Goal: Information Seeking & Learning: Find specific fact

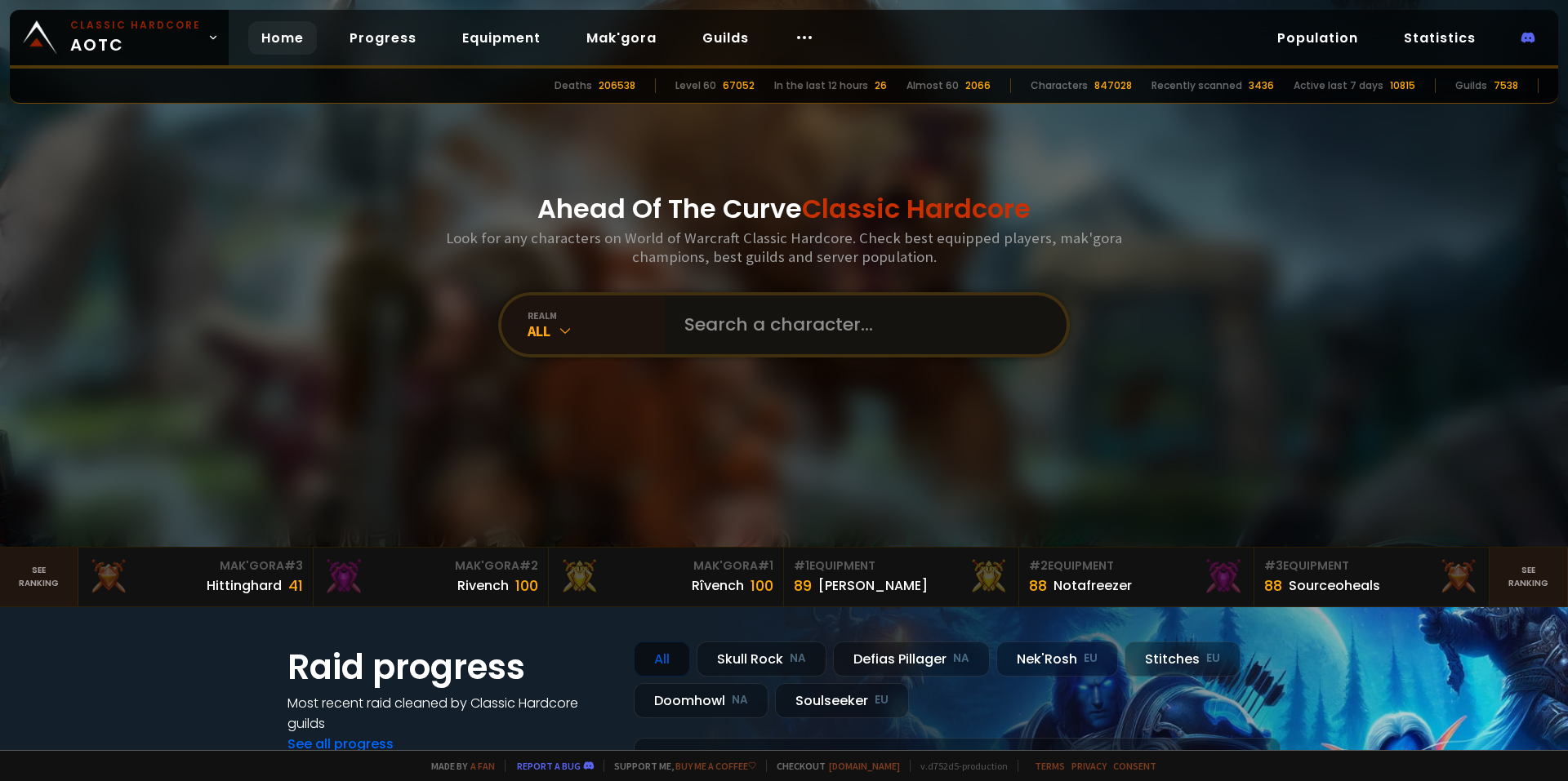
click at [749, 324] on input "text" at bounding box center [860, 325] width 373 height 59
type input "B"
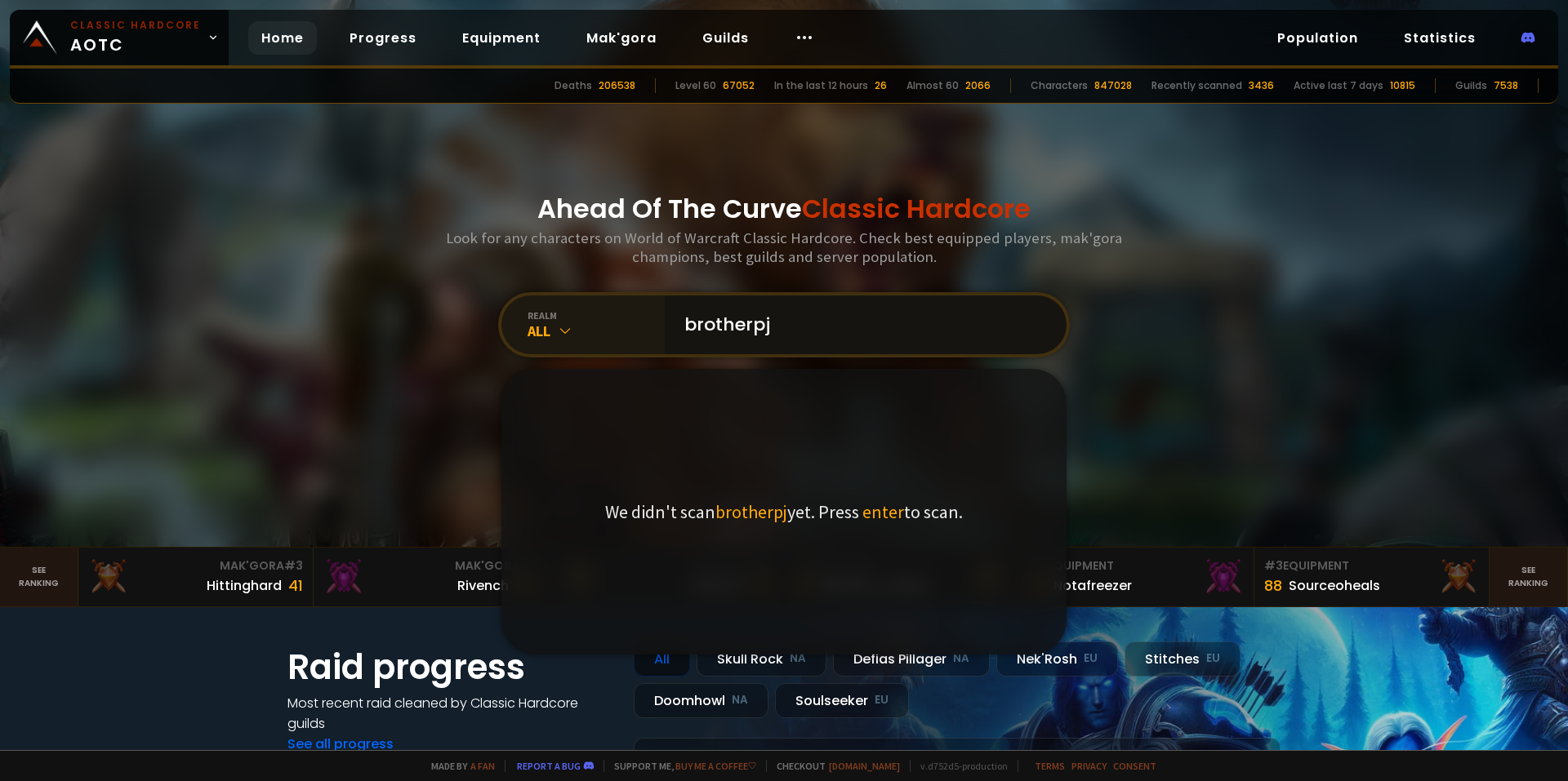
drag, startPoint x: 793, startPoint y: 321, endPoint x: 643, endPoint y: 322, distance: 150.0
click at [643, 322] on div "realm All brotherpj We didn't scan brotherpj yet. Press enter to scan." at bounding box center [783, 325] width 572 height 65
click at [689, 320] on input "brotherpj" at bounding box center [860, 325] width 373 height 59
click at [741, 323] on input "Brotherpj" at bounding box center [860, 325] width 373 height 59
click at [783, 322] on input "Brotherrpj" at bounding box center [860, 325] width 373 height 59
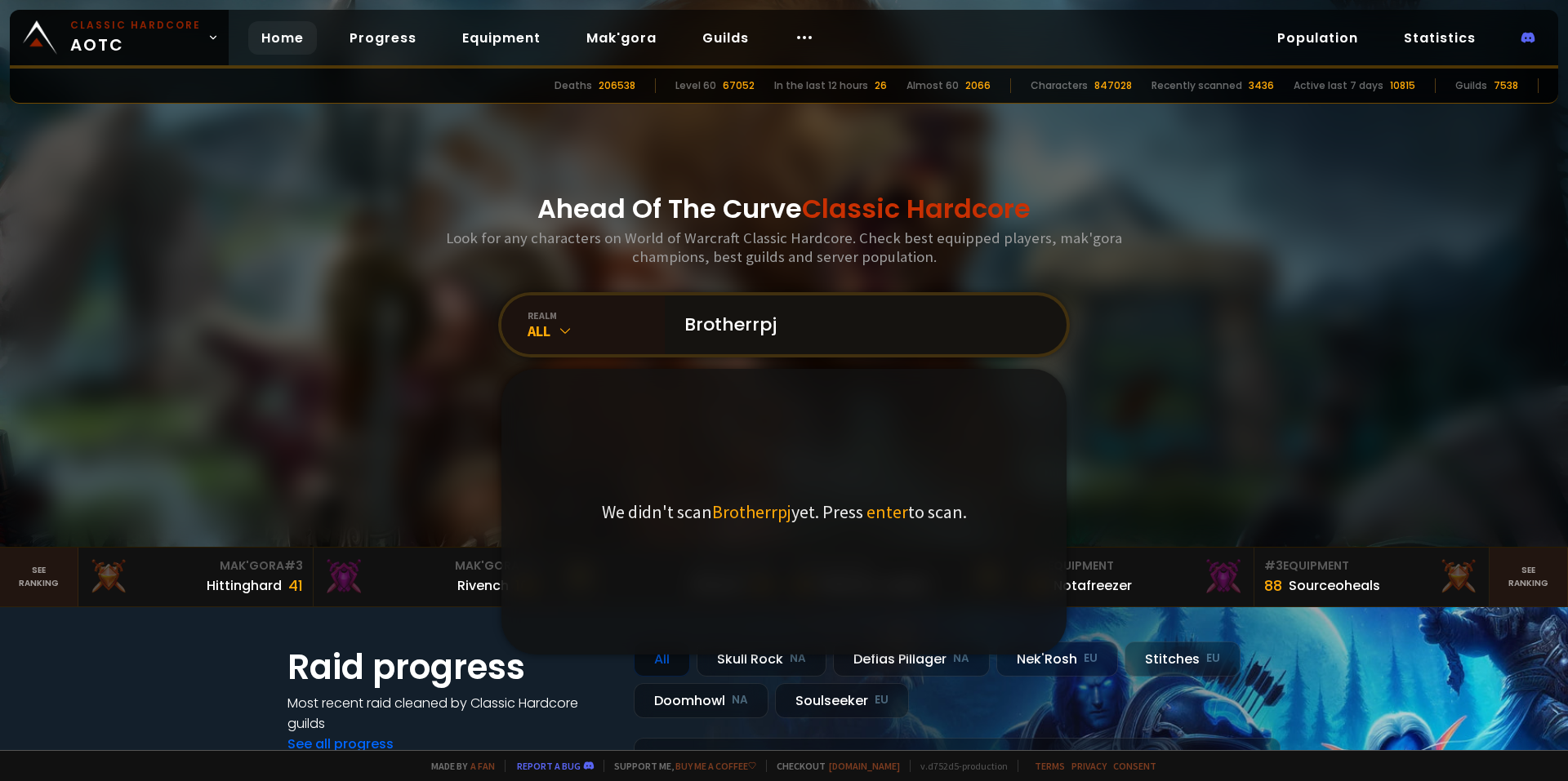
click at [740, 319] on input "Brotherrpj" at bounding box center [860, 325] width 373 height 59
click at [689, 323] on input "Brotherrpj" at bounding box center [860, 325] width 373 height 59
click at [790, 311] on input "brotherrpj" at bounding box center [860, 325] width 373 height 59
type input "brotherrpj"
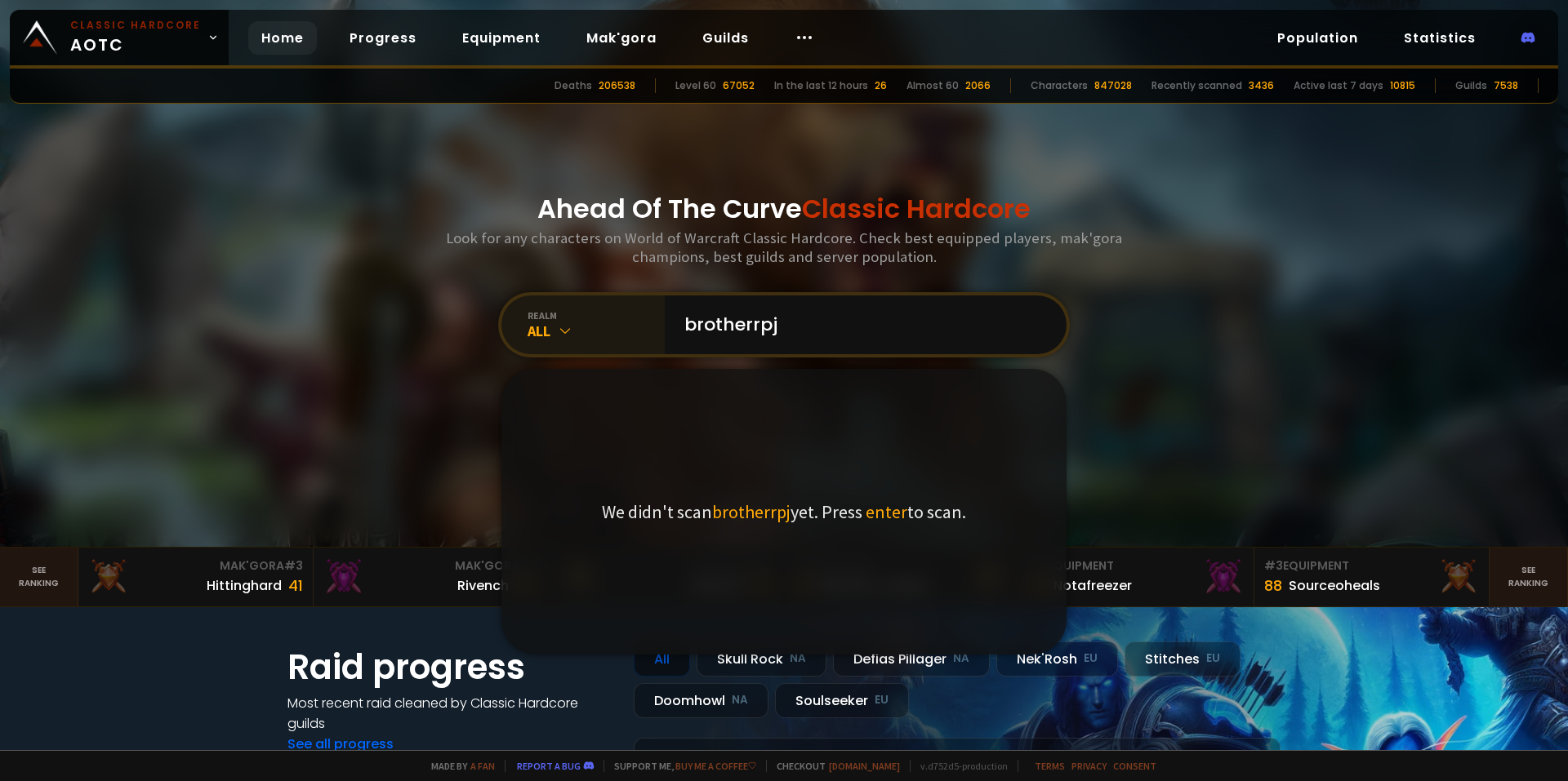
click at [593, 339] on div "realm All" at bounding box center [583, 325] width 164 height 59
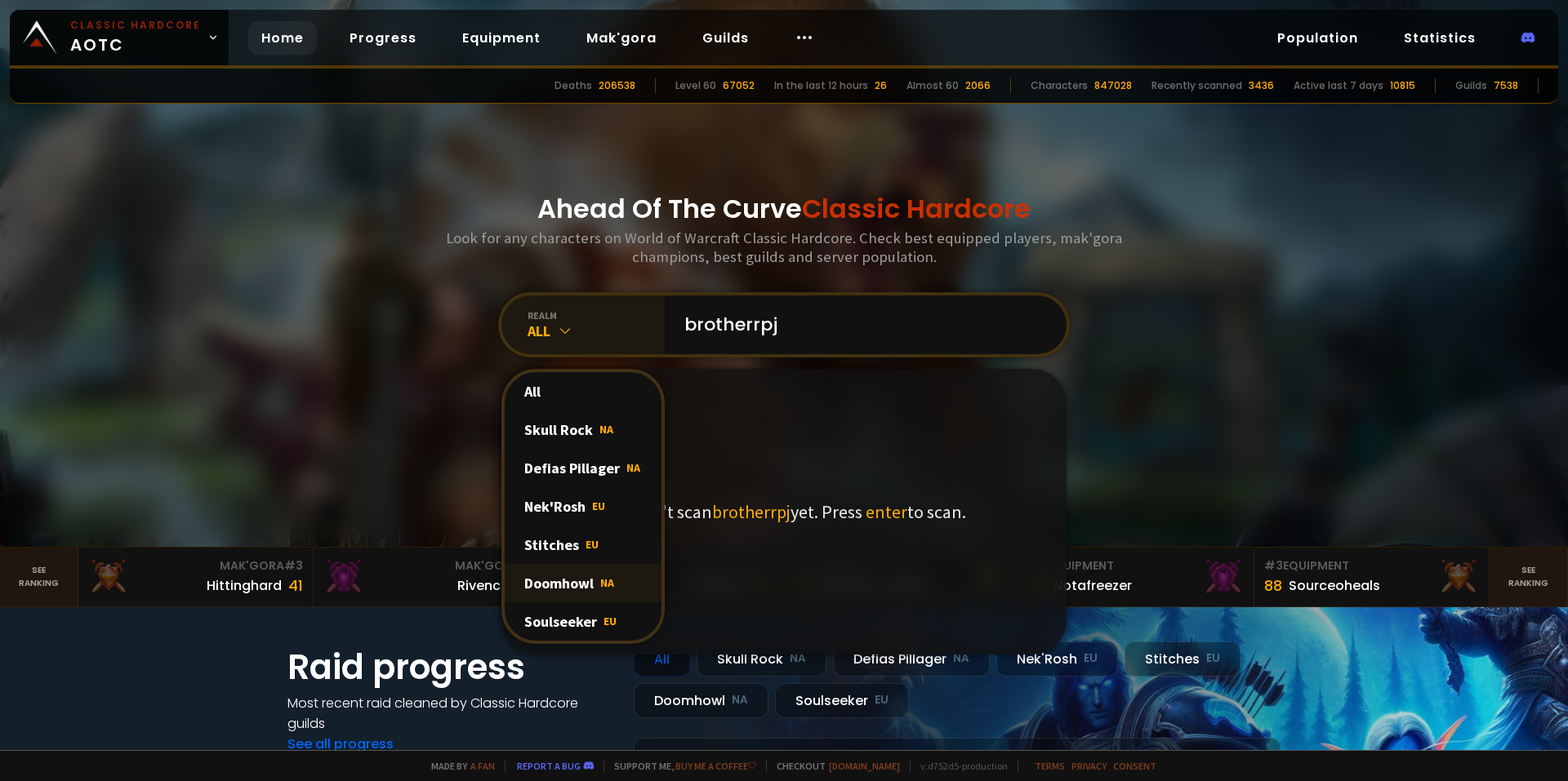
click at [570, 580] on div "Doomhowl NA" at bounding box center [583, 583] width 157 height 39
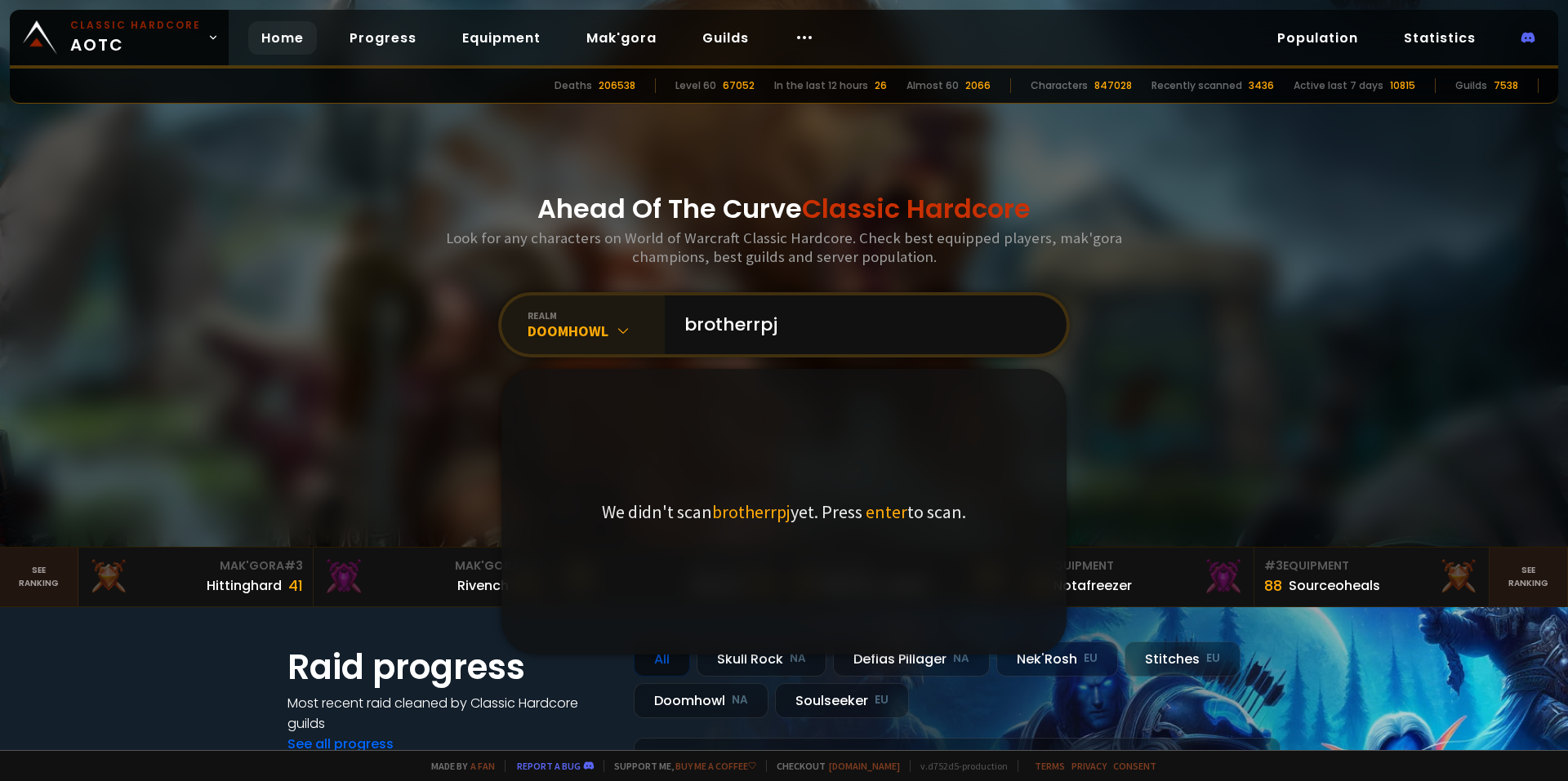
click at [569, 316] on div "realm" at bounding box center [596, 315] width 137 height 12
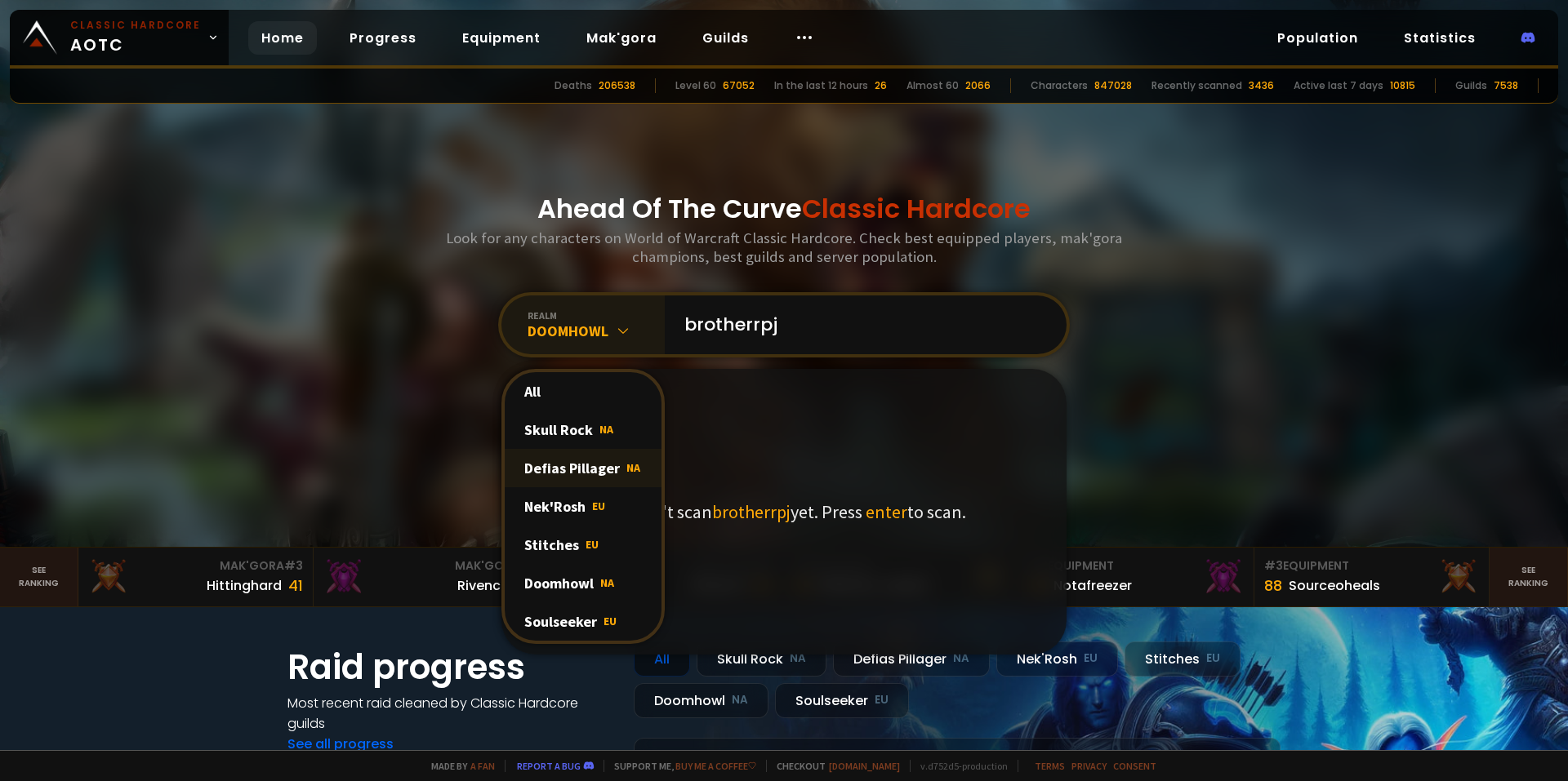
click at [568, 469] on div "Defias Pillager NA" at bounding box center [583, 468] width 157 height 39
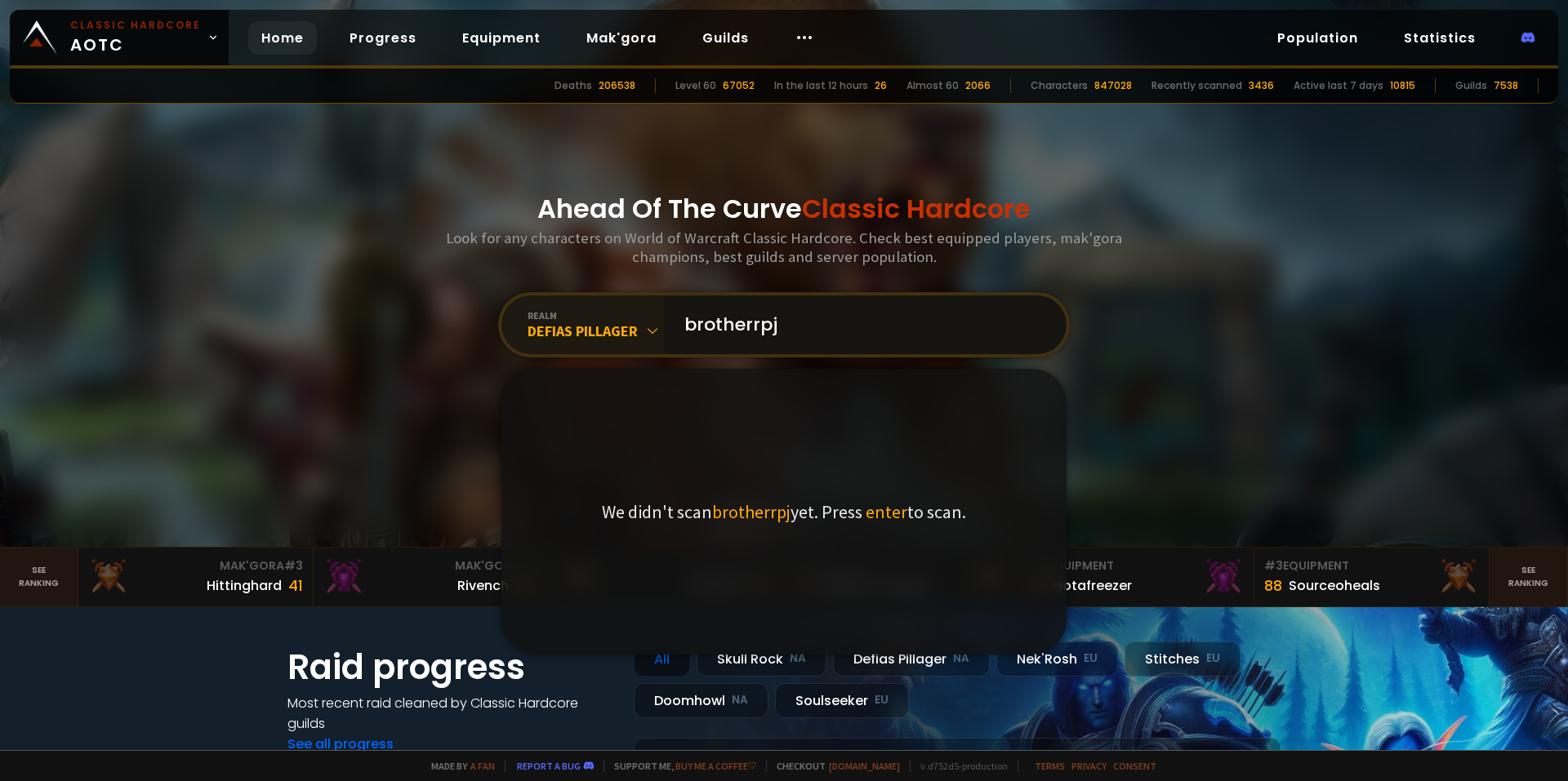
click at [786, 319] on input "brotherrpj" at bounding box center [860, 325] width 373 height 59
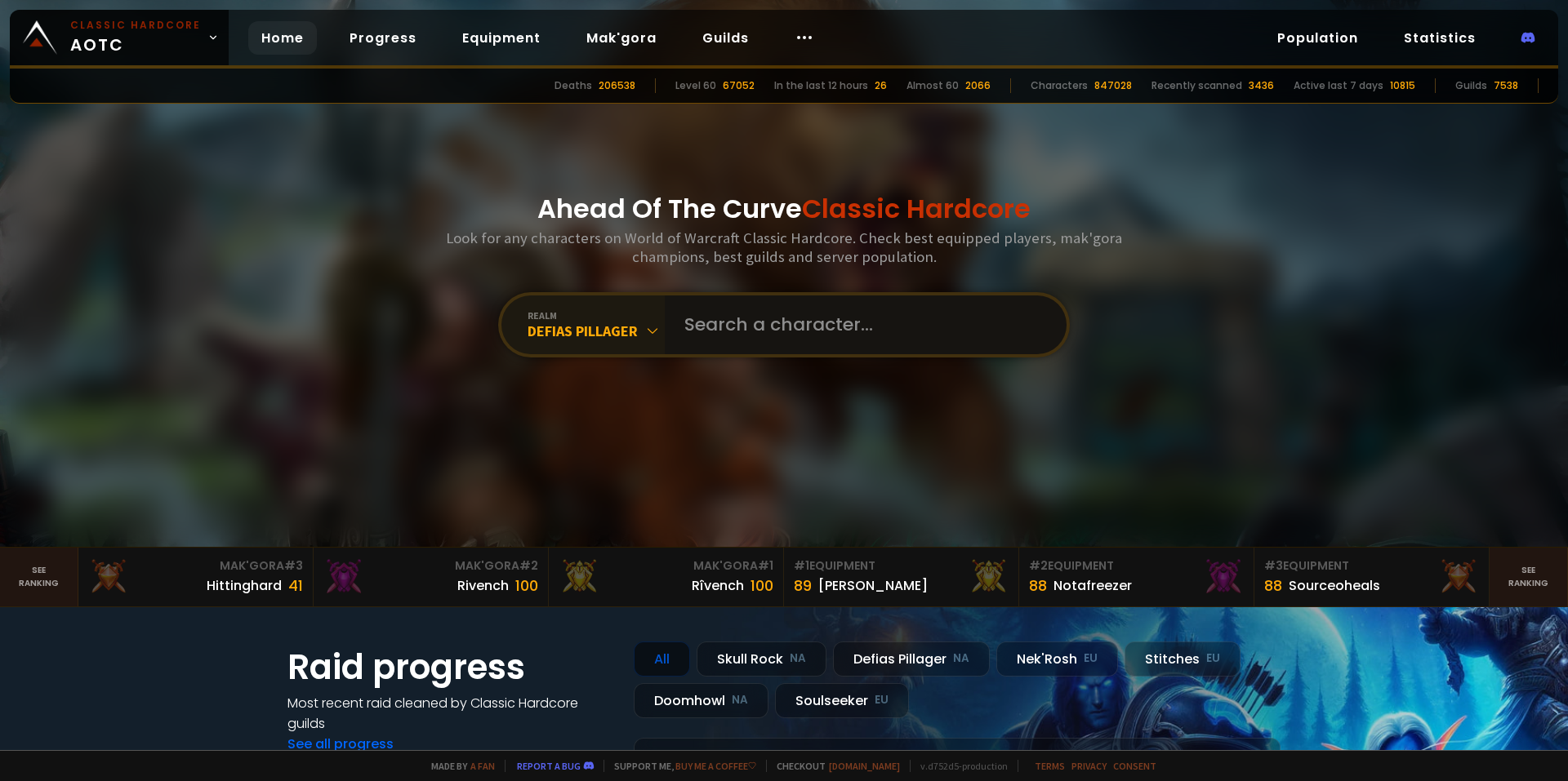
click at [751, 319] on input "text" at bounding box center [860, 325] width 373 height 59
click at [740, 320] on input "text" at bounding box center [860, 325] width 373 height 59
type input "b"
click at [785, 277] on div "Ahead Of The Curve Classic Hardcore Look for any characters on World of Warcraf…" at bounding box center [784, 273] width 984 height 547
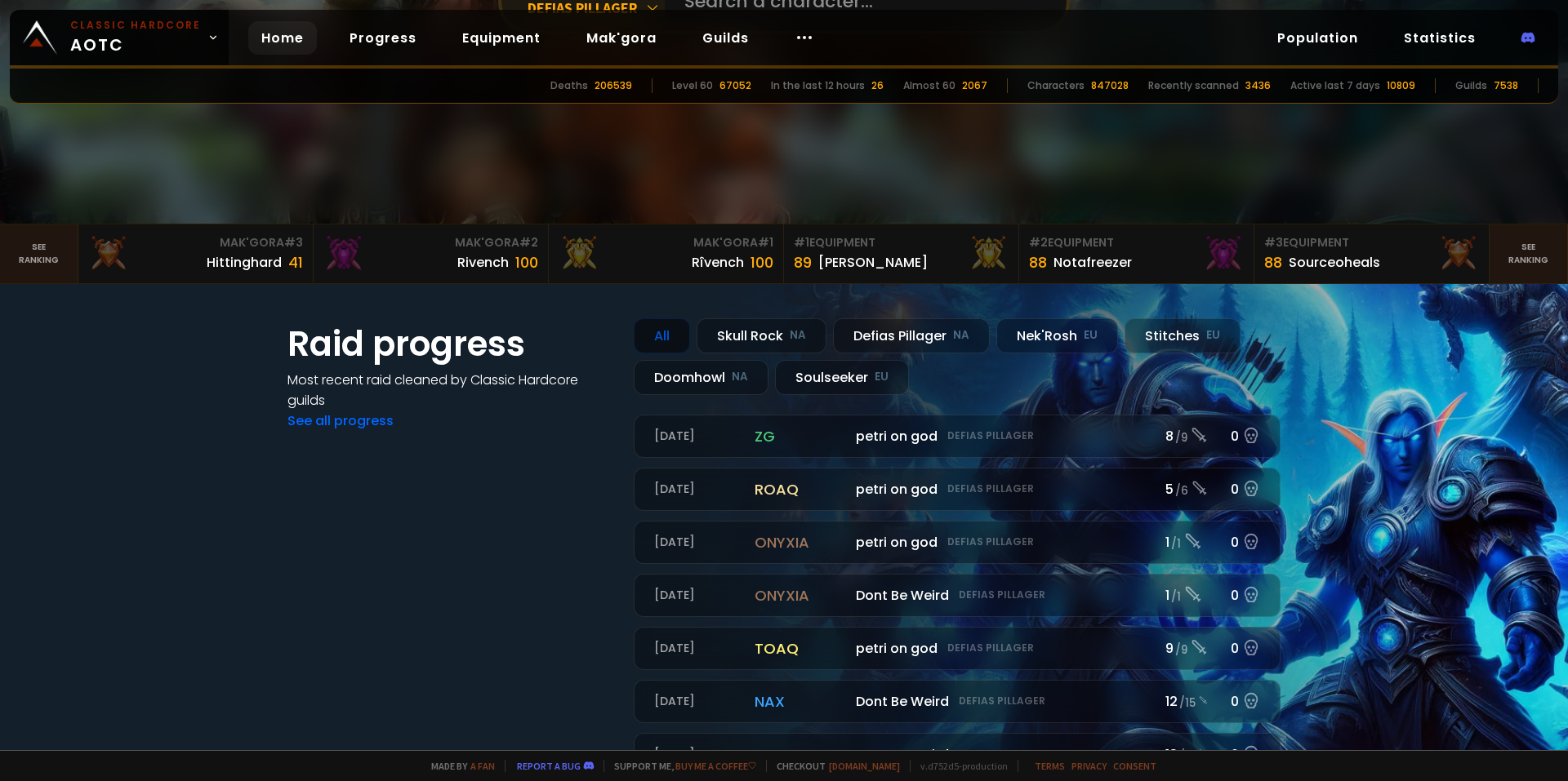
scroll to position [271, 0]
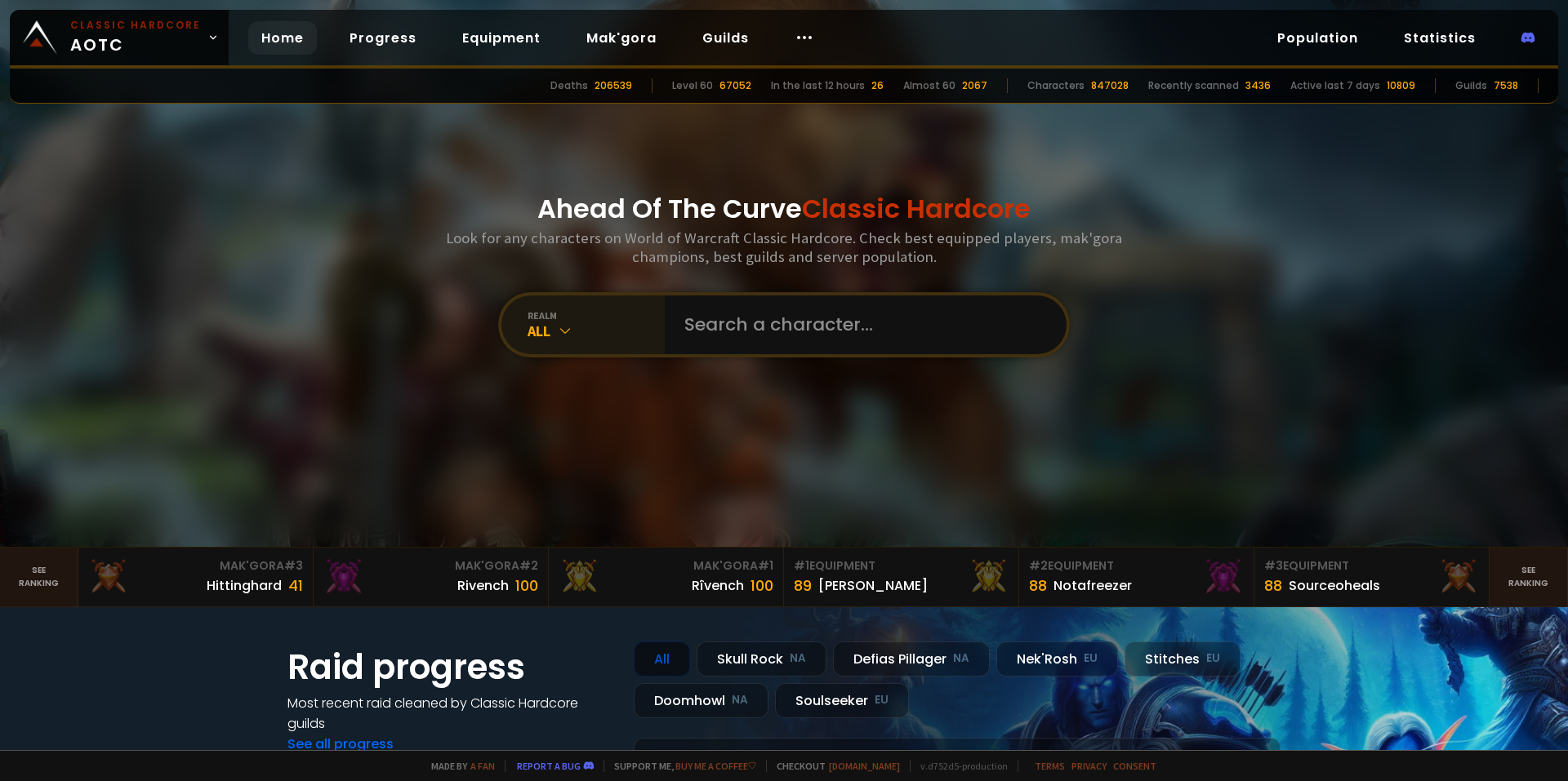
click at [574, 330] on div "All" at bounding box center [596, 331] width 137 height 19
click at [587, 328] on div "All" at bounding box center [596, 331] width 137 height 19
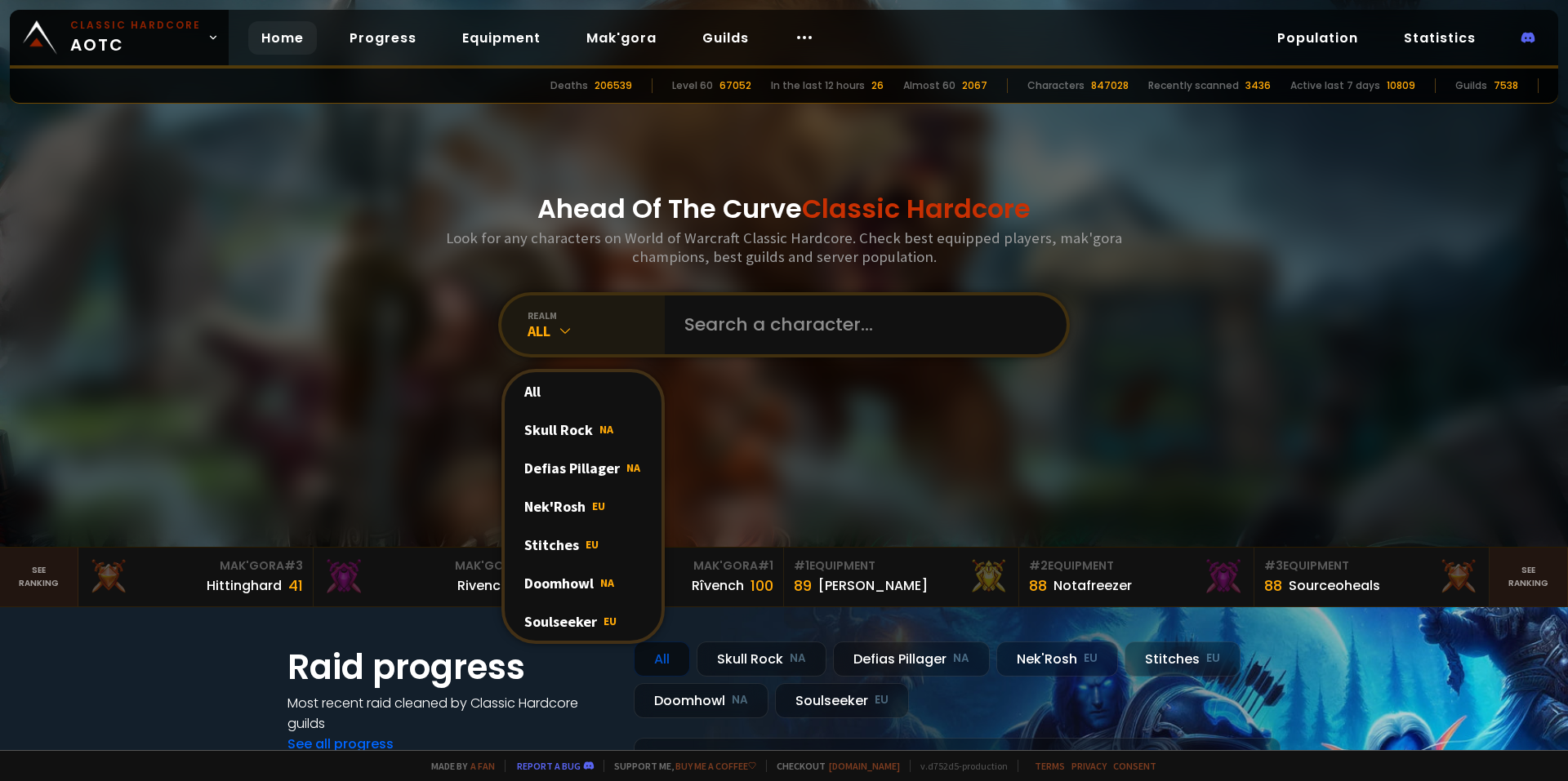
click at [587, 328] on div "All" at bounding box center [596, 331] width 137 height 19
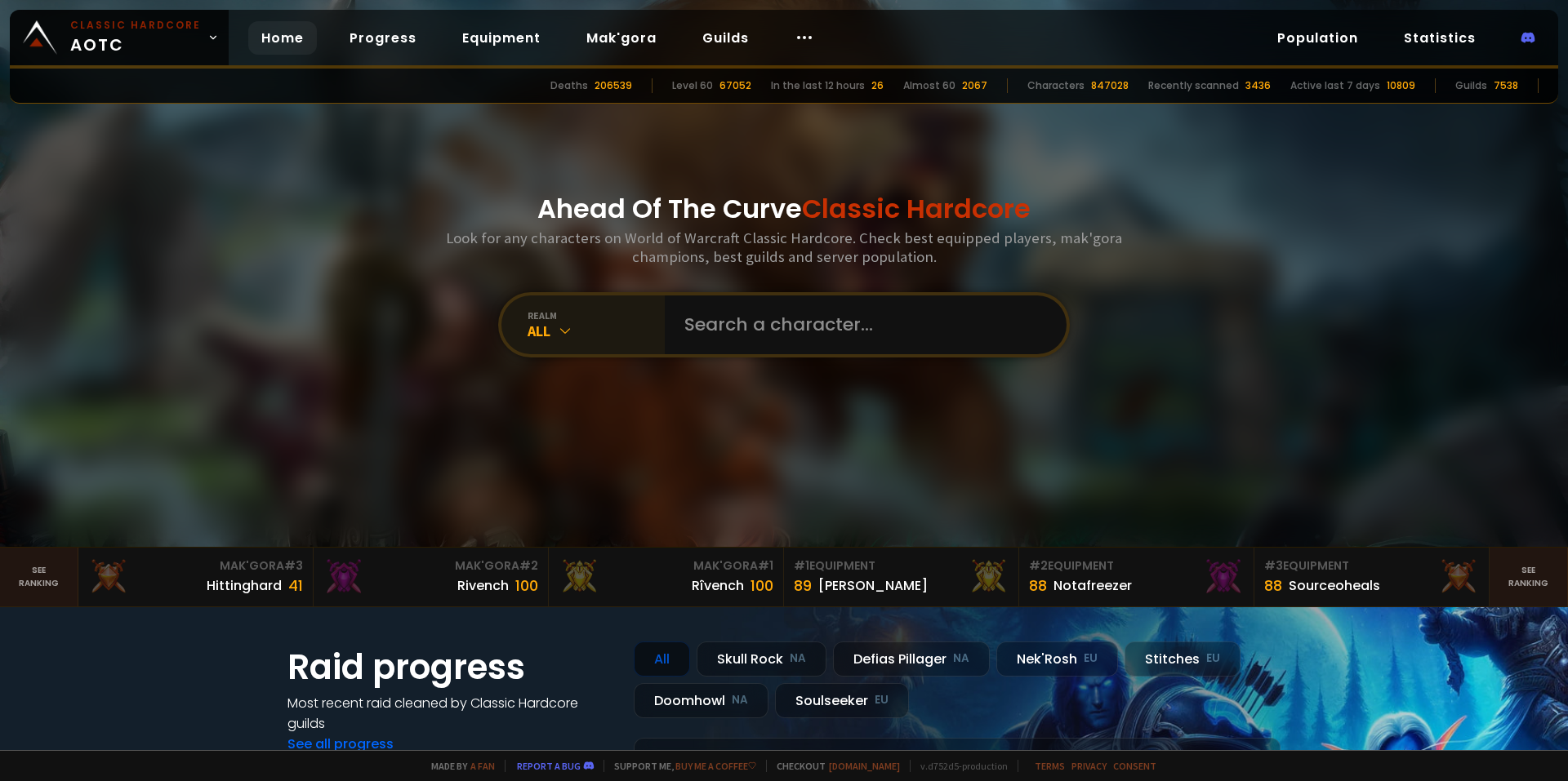
click at [587, 328] on div "All" at bounding box center [596, 331] width 137 height 19
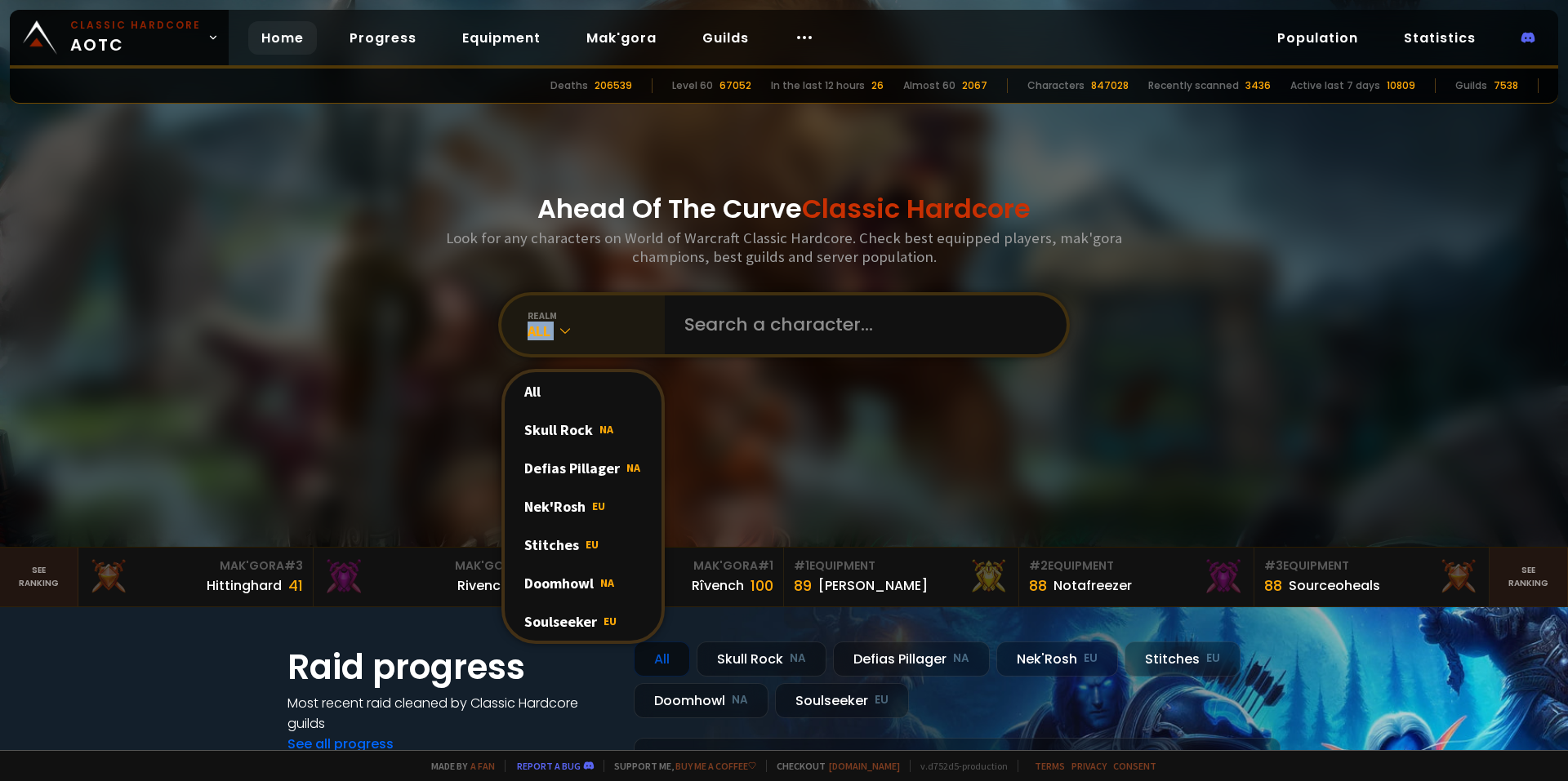
click at [587, 328] on div "All" at bounding box center [596, 331] width 137 height 19
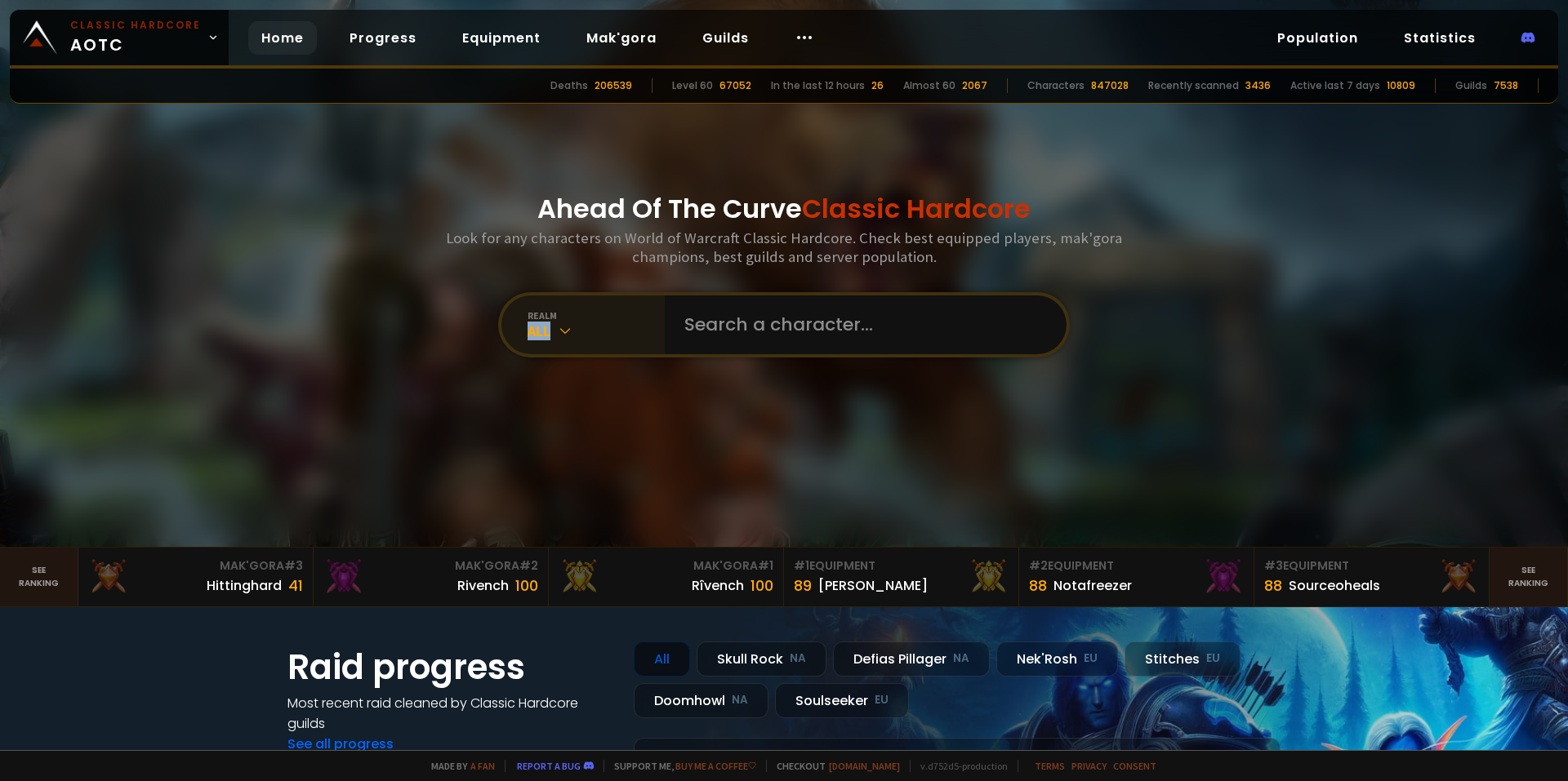
click at [587, 328] on div "All" at bounding box center [596, 331] width 137 height 19
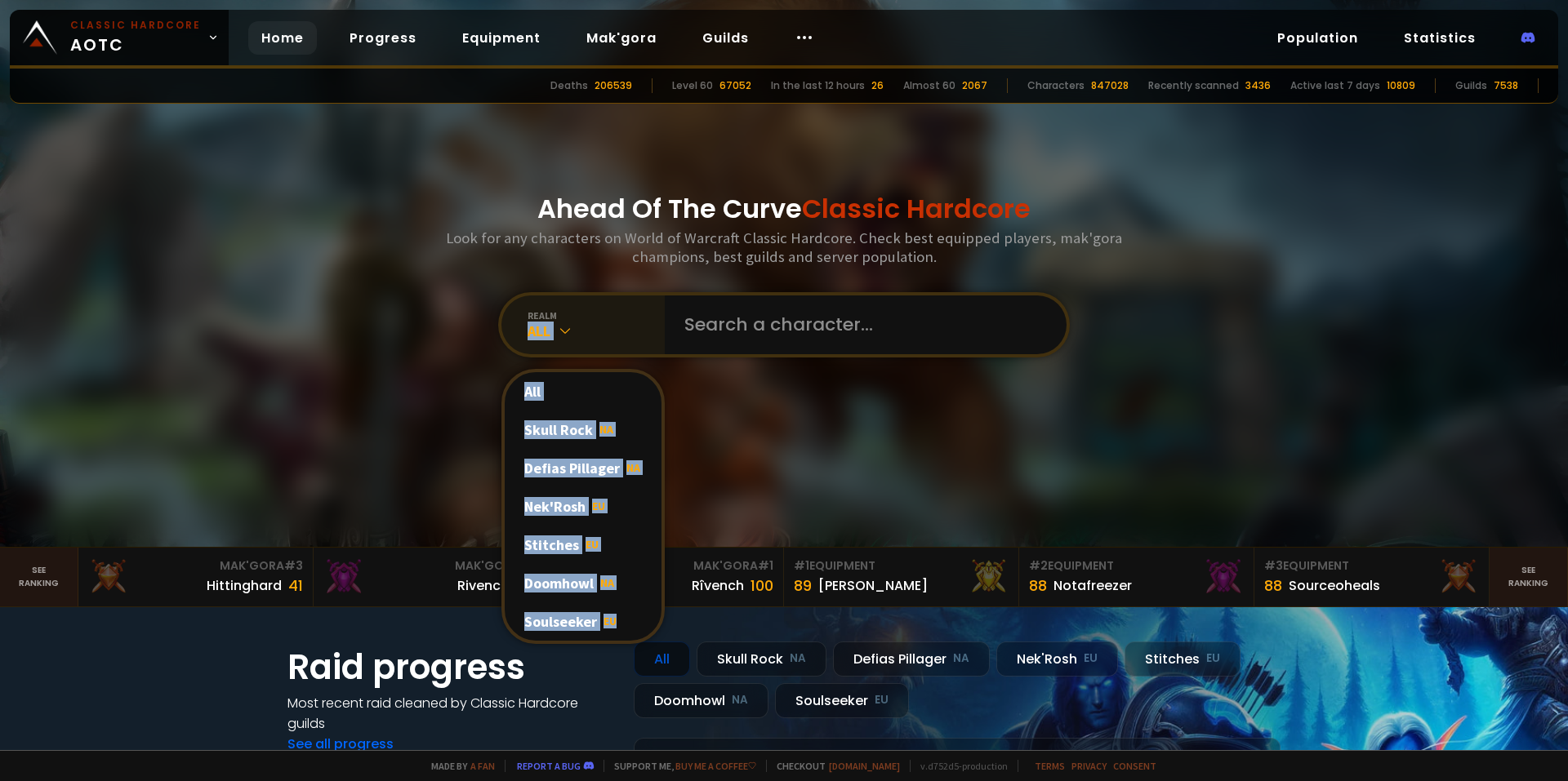
click at [587, 328] on div "All" at bounding box center [596, 331] width 137 height 19
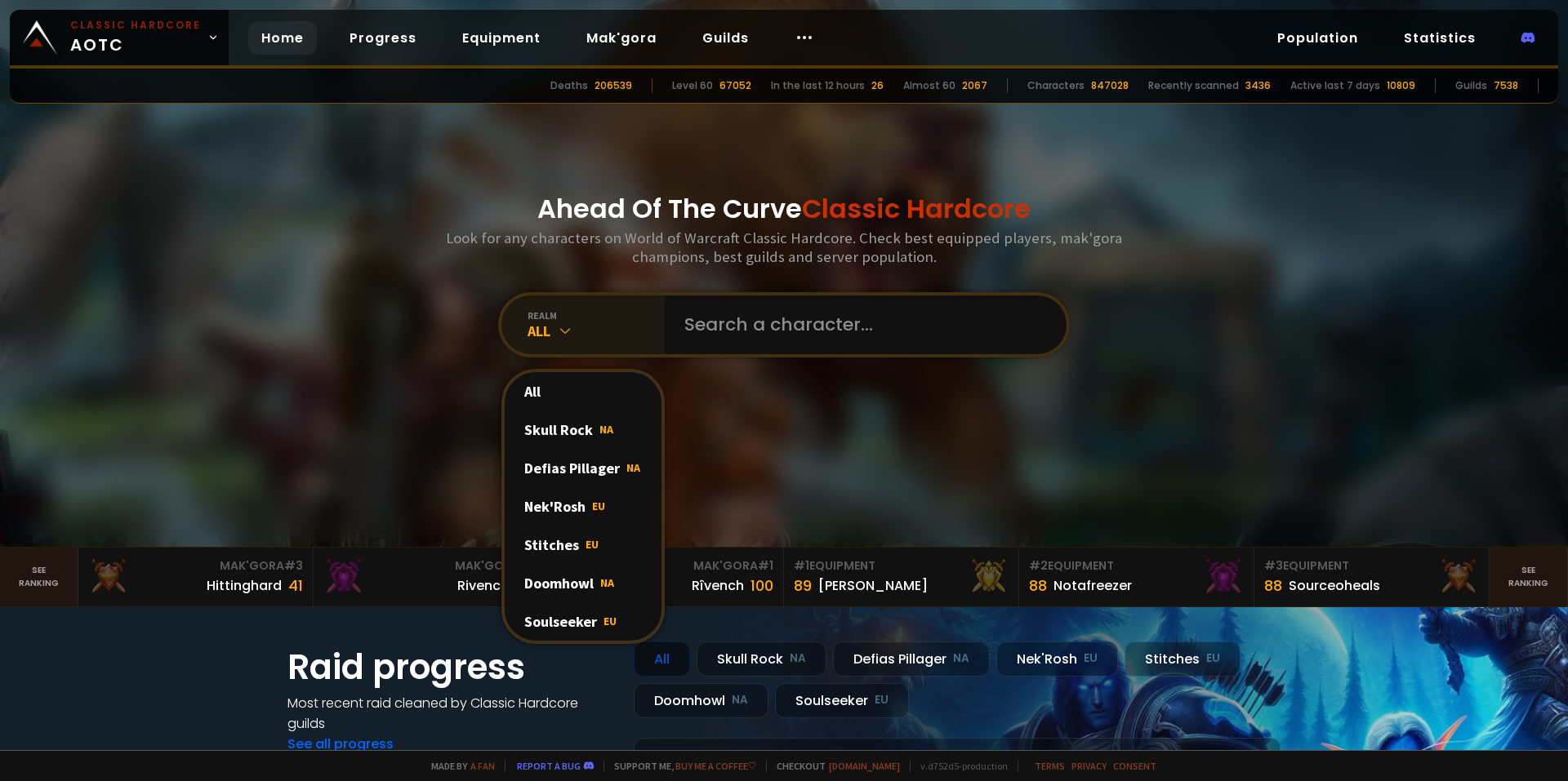
click at [587, 328] on div "All" at bounding box center [596, 331] width 137 height 19
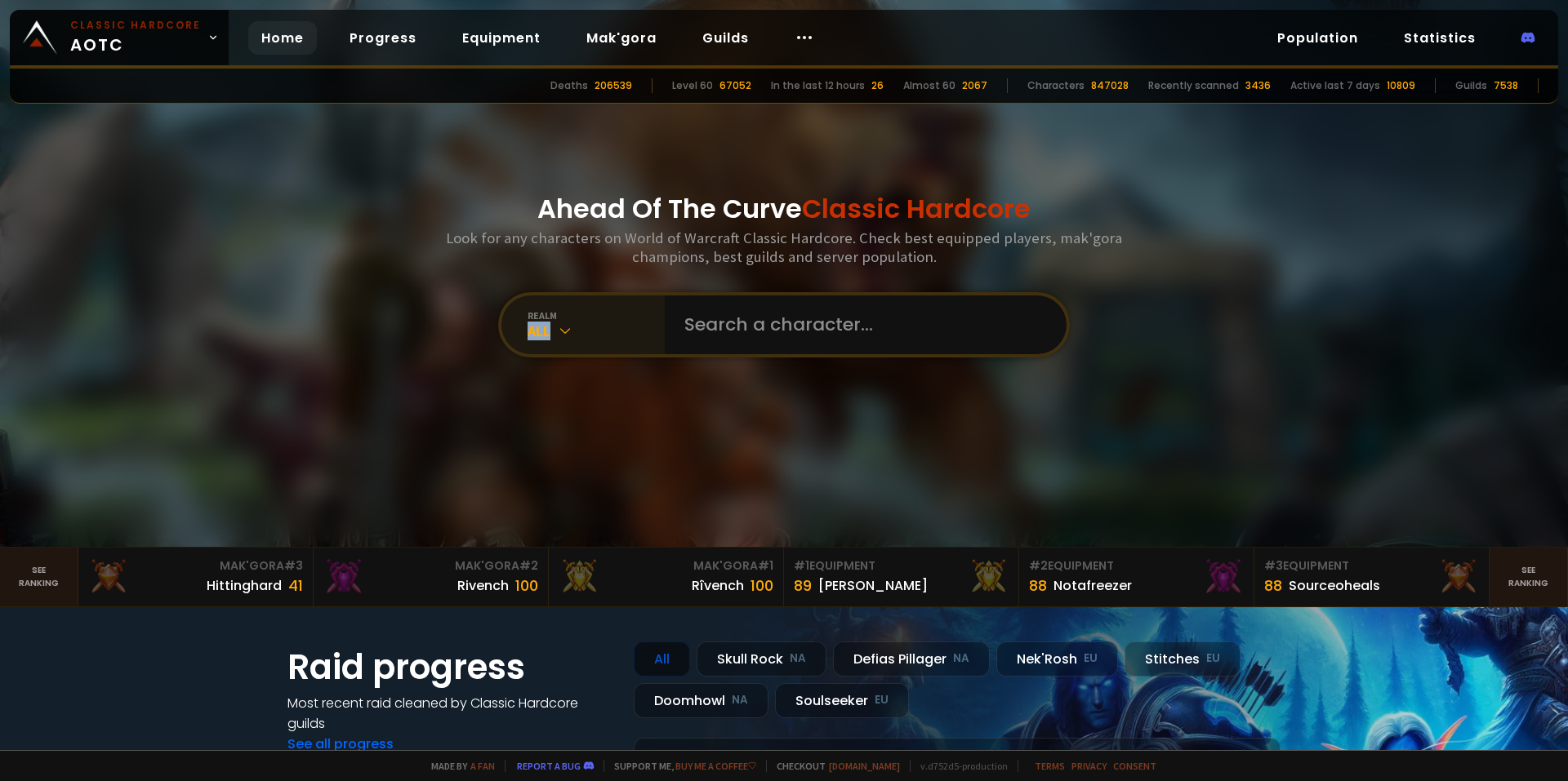
click at [587, 328] on div "All" at bounding box center [596, 331] width 137 height 19
click at [772, 329] on input "text" at bounding box center [860, 325] width 373 height 59
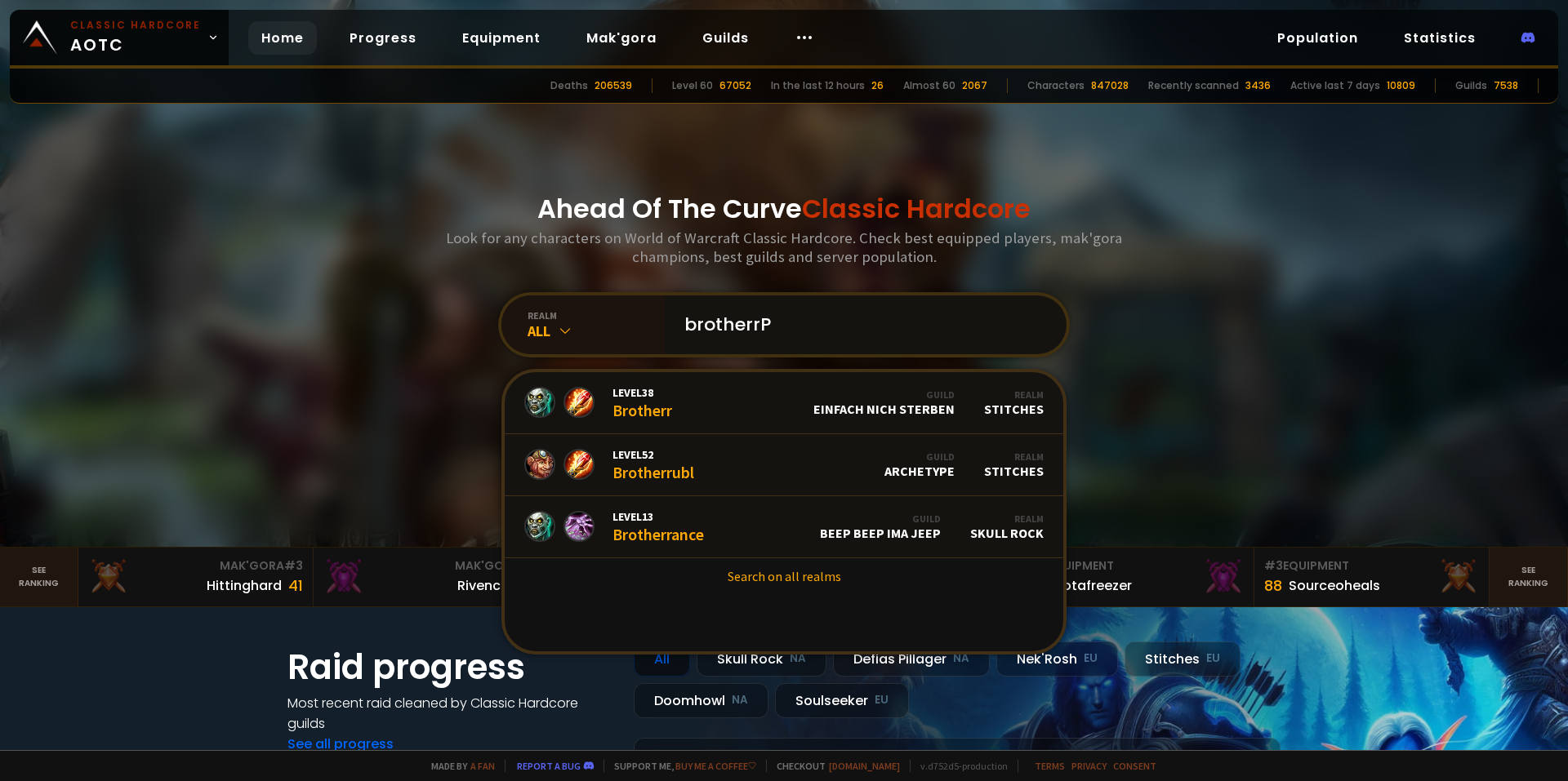
type input "brotherrPJ"
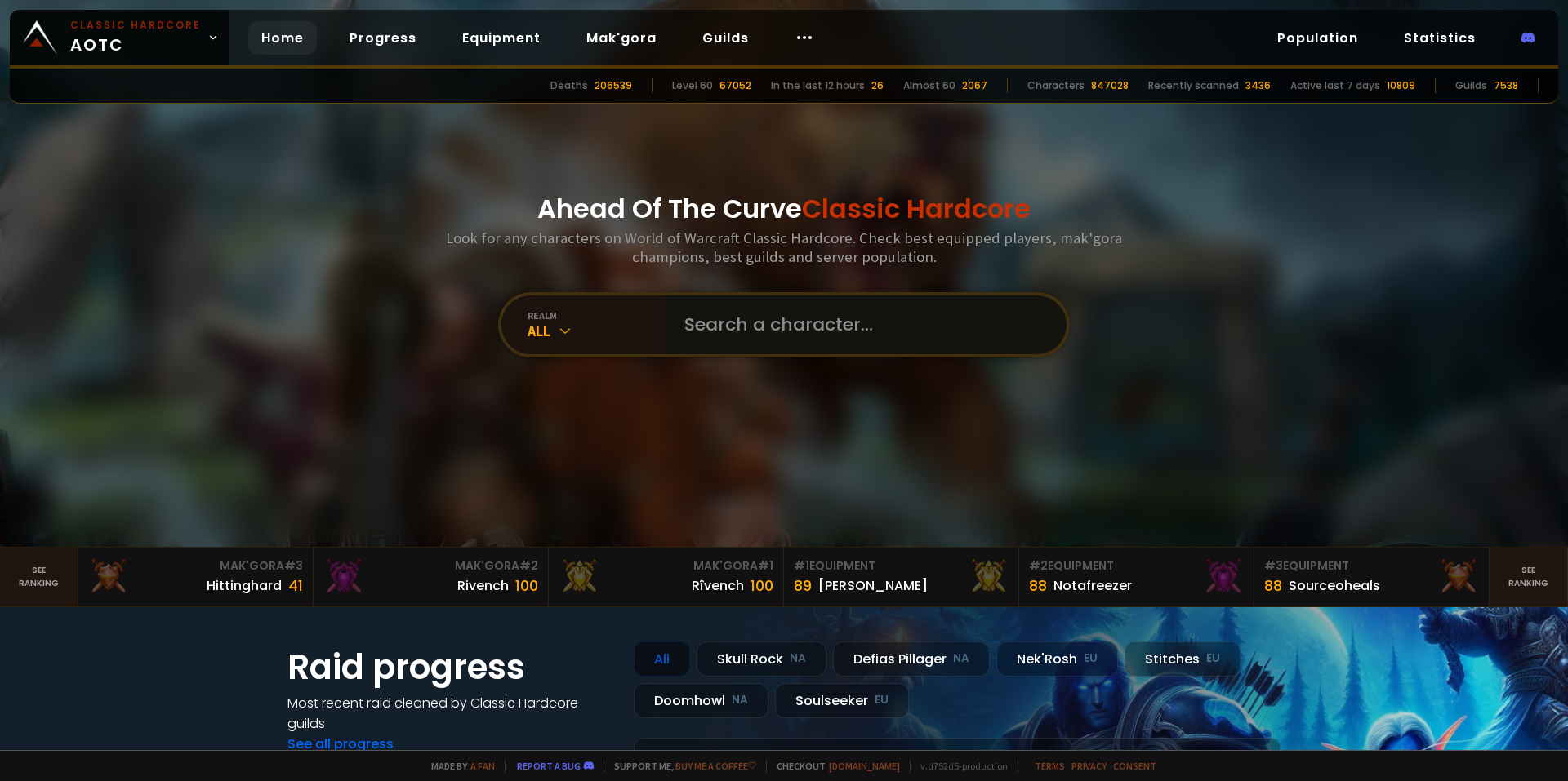
click at [765, 324] on input "text" at bounding box center [860, 325] width 373 height 59
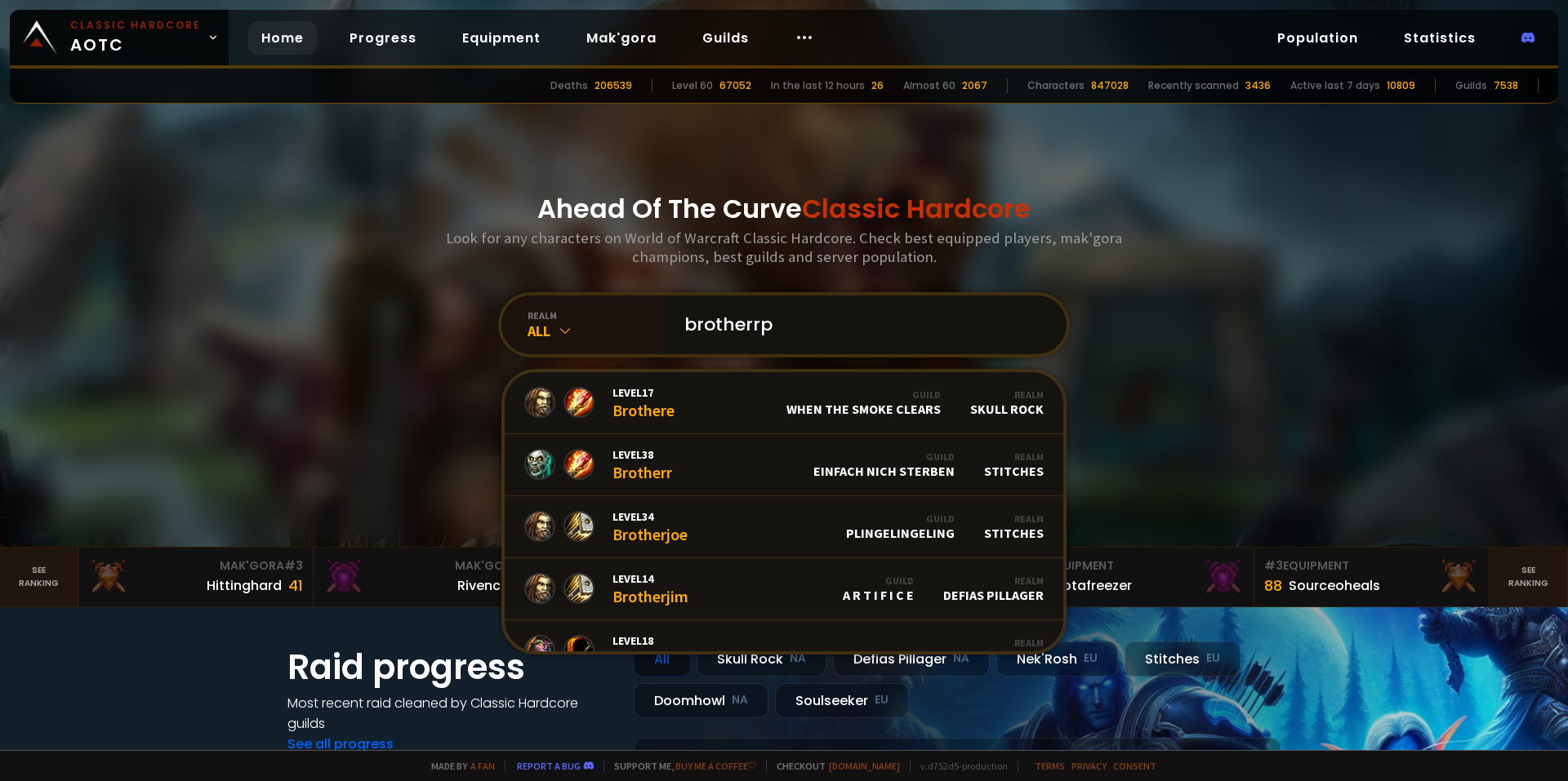
type input "brotherrpj"
